Goal: Task Accomplishment & Management: Complete application form

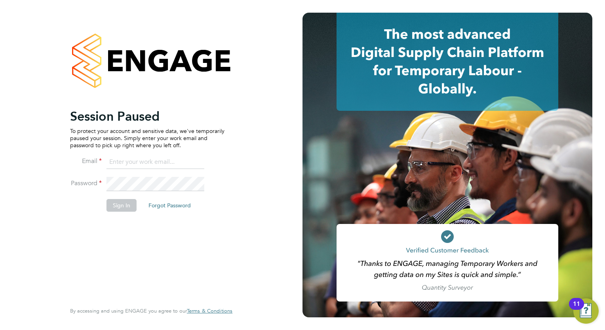
type input "loarda.fregjaj@buildrec.com"
click at [112, 210] on button "Sign In" at bounding box center [122, 205] width 30 height 13
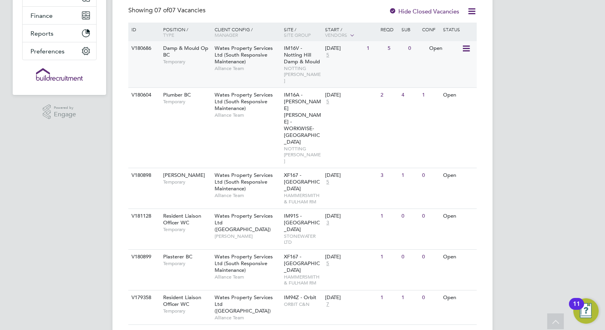
scroll to position [185, 0]
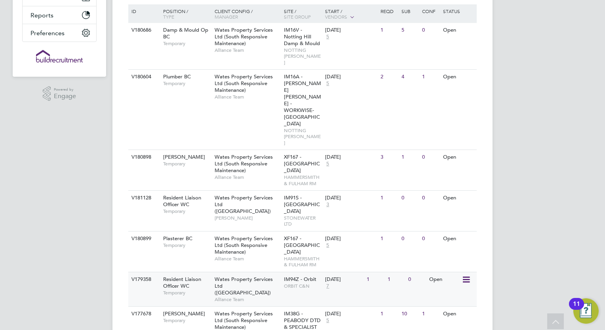
click at [248, 276] on span "Wates Property Services Ltd ([GEOGRAPHIC_DATA])" at bounding box center [244, 286] width 58 height 20
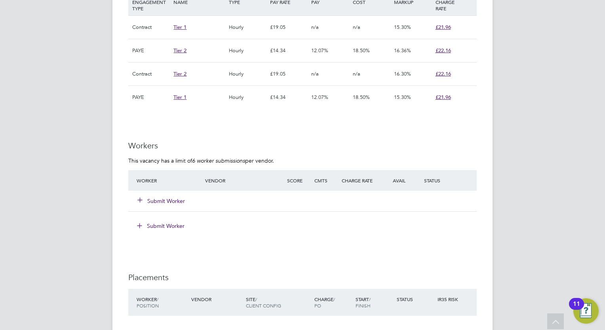
scroll to position [603, 0]
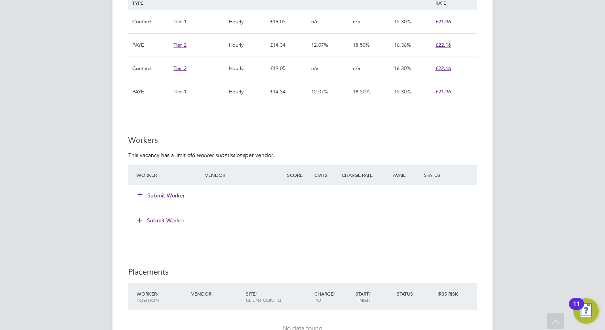
click at [151, 197] on button "Submit Worker" at bounding box center [162, 196] width 48 height 8
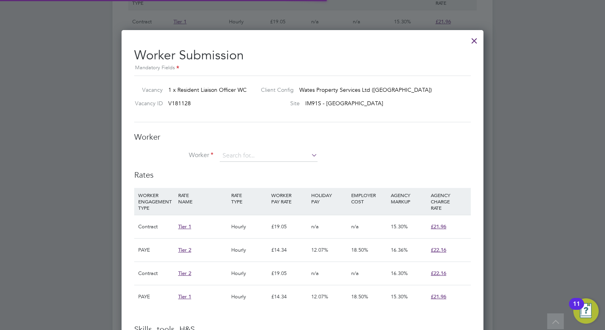
scroll to position [23, 54]
click at [478, 40] on div at bounding box center [474, 39] width 14 height 14
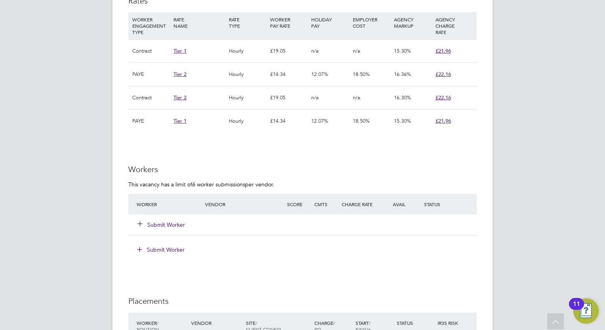
scroll to position [585, 0]
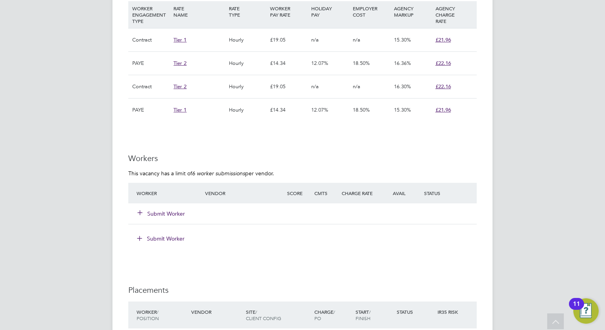
click at [153, 215] on button "Submit Worker" at bounding box center [162, 214] width 48 height 8
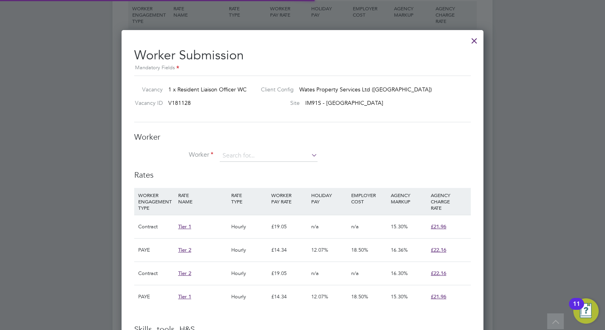
scroll to position [23, 54]
click at [288, 152] on input at bounding box center [269, 156] width 98 height 12
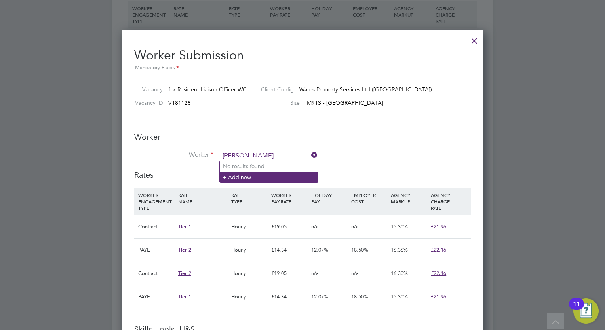
type input "istiak omar"
click at [257, 176] on li "+ Add new" at bounding box center [269, 177] width 98 height 11
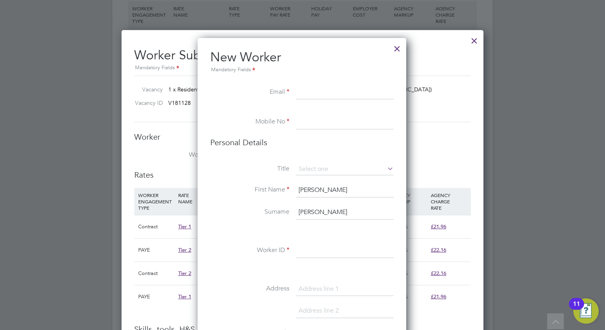
paste input "ishomar24@gmail.com"
type input "ishomar24@gmail.com"
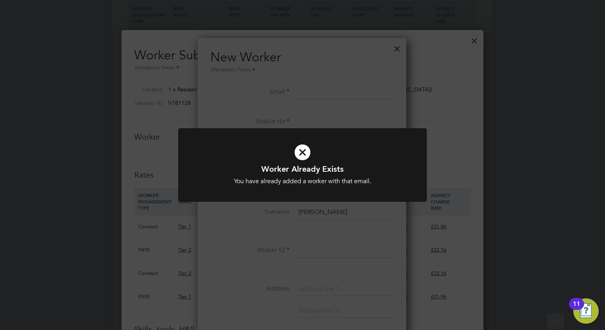
click at [366, 118] on div "Worker Already Exists You have already added a worker with that email. Cancel O…" at bounding box center [302, 165] width 605 height 330
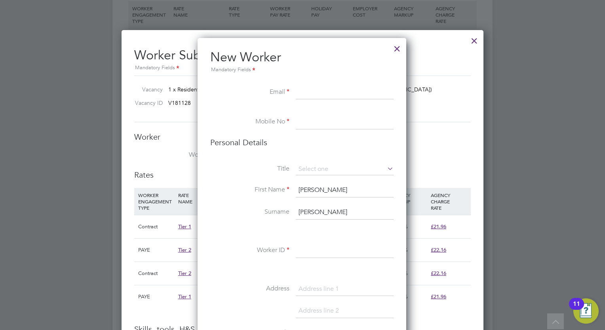
click at [330, 96] on input at bounding box center [345, 93] width 98 height 14
paste input "ishomar24@gmail.com"
type input "ishomar24@gmail.com"
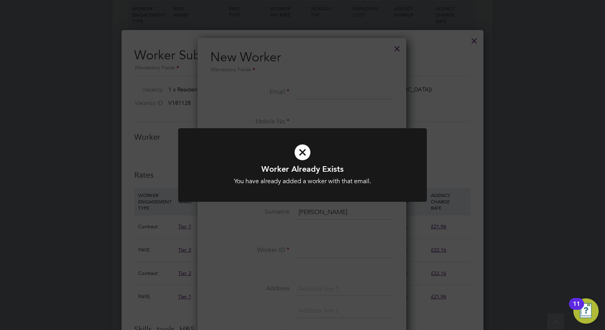
click at [394, 60] on div "Worker Already Exists You have already added a worker with that email. Cancel O…" at bounding box center [302, 165] width 605 height 330
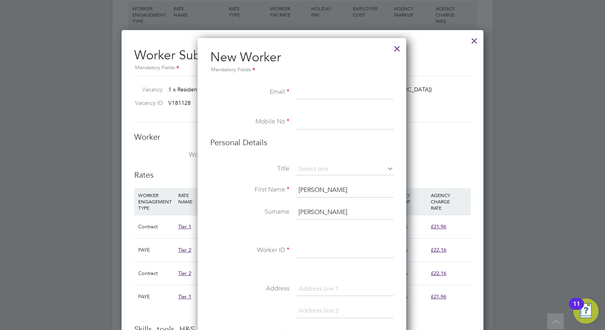
click at [399, 51] on div at bounding box center [397, 47] width 14 height 14
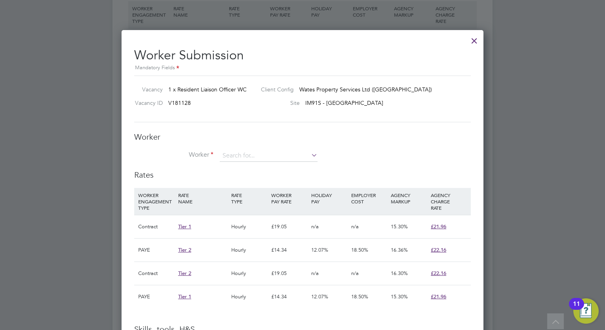
click at [472, 46] on div at bounding box center [474, 39] width 14 height 14
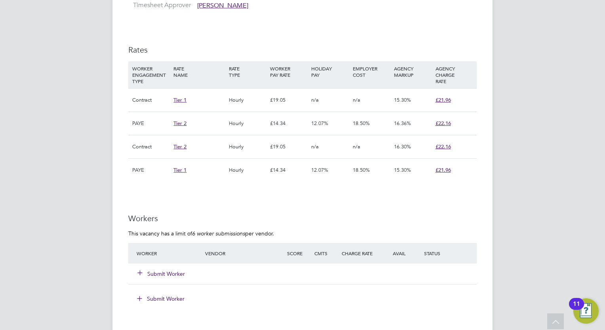
scroll to position [525, 0]
drag, startPoint x: 562, startPoint y: 91, endPoint x: 548, endPoint y: 128, distance: 38.6
click at [548, 128] on div "LF Loarda Fregjaj Notifications 20 Applications: Network Team Members Businesse…" at bounding box center [302, 53] width 605 height 1157
drag, startPoint x: 548, startPoint y: 128, endPoint x: 536, endPoint y: 144, distance: 20.1
click at [536, 144] on div "LF Loarda Fregjaj Notifications 20 Applications: Network Team Members Businesse…" at bounding box center [302, 53] width 605 height 1157
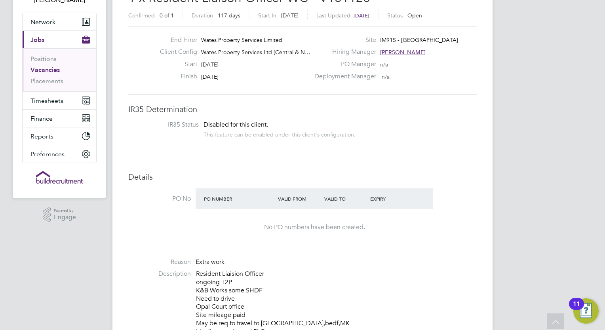
scroll to position [62, 0]
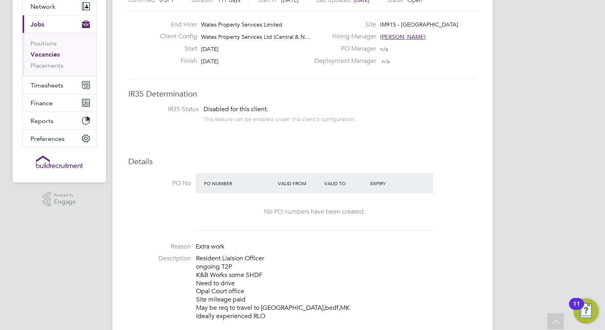
scroll to position [0, 0]
